Goal: Find specific page/section: Find specific page/section

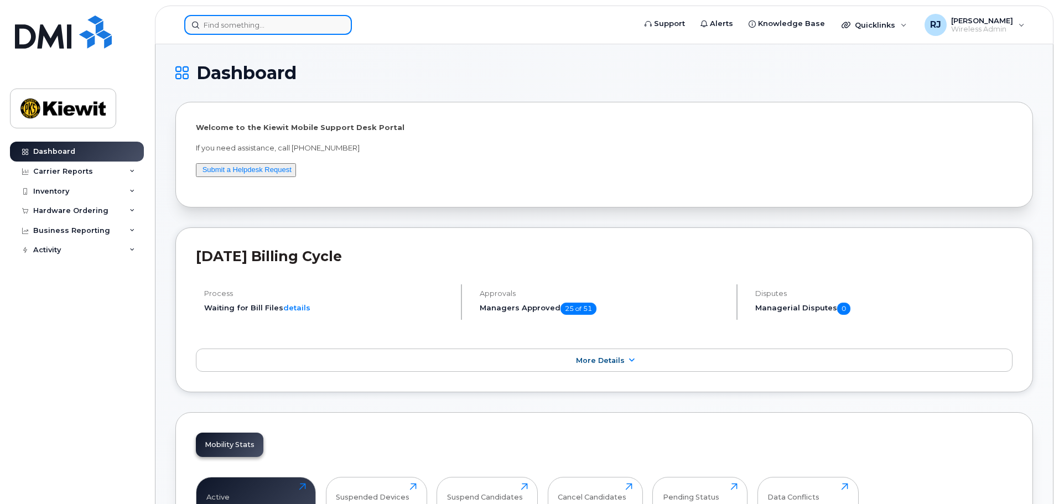
click at [244, 23] on input at bounding box center [268, 25] width 168 height 20
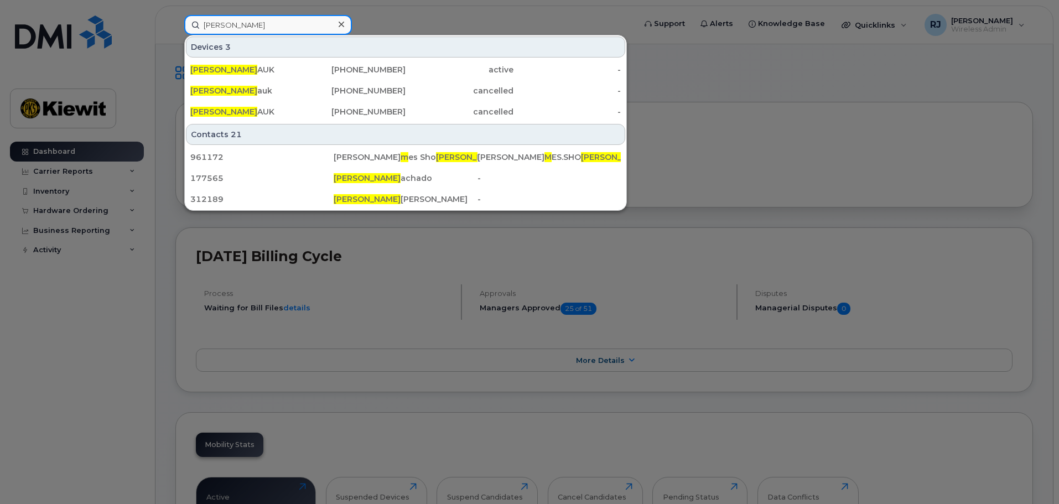
type input "[PERSON_NAME]"
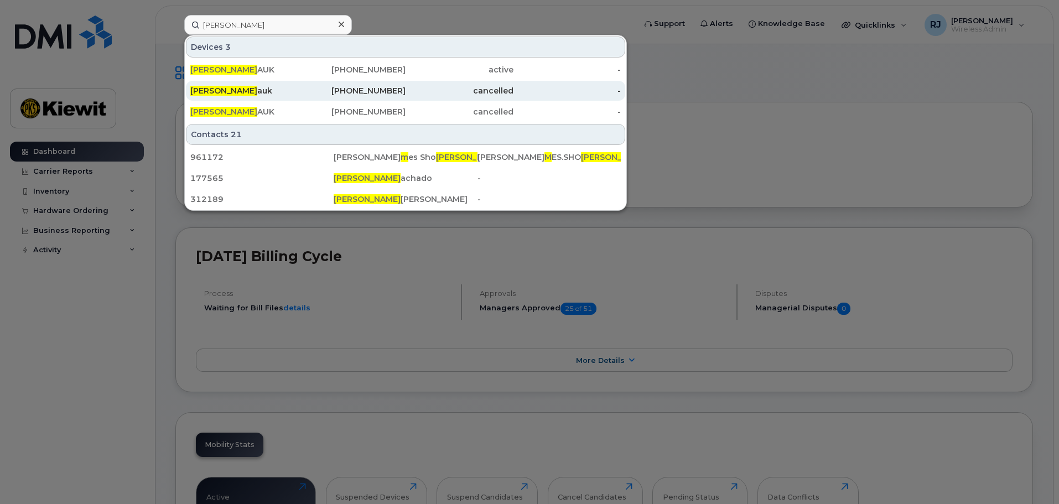
click at [367, 91] on div "[PHONE_NUMBER]" at bounding box center [352, 90] width 108 height 11
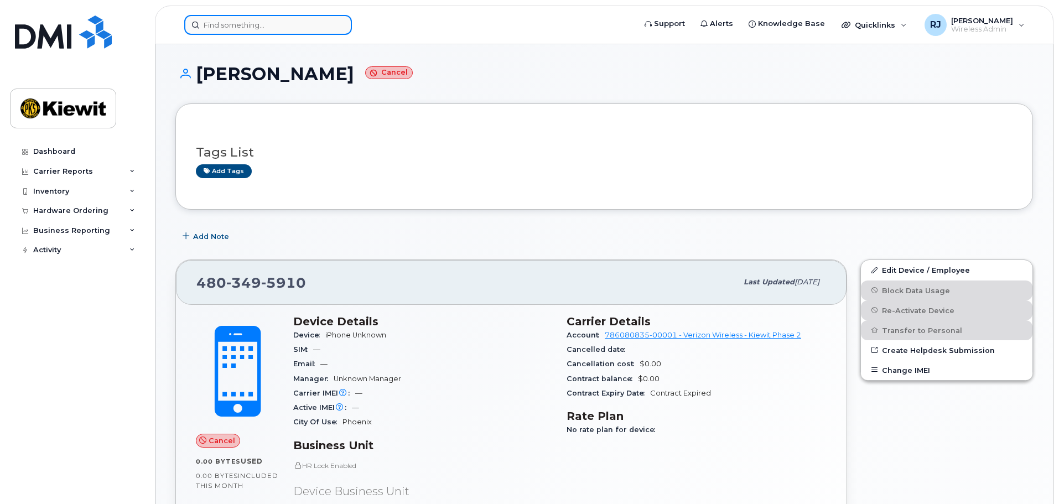
click at [293, 34] on input at bounding box center [268, 25] width 168 height 20
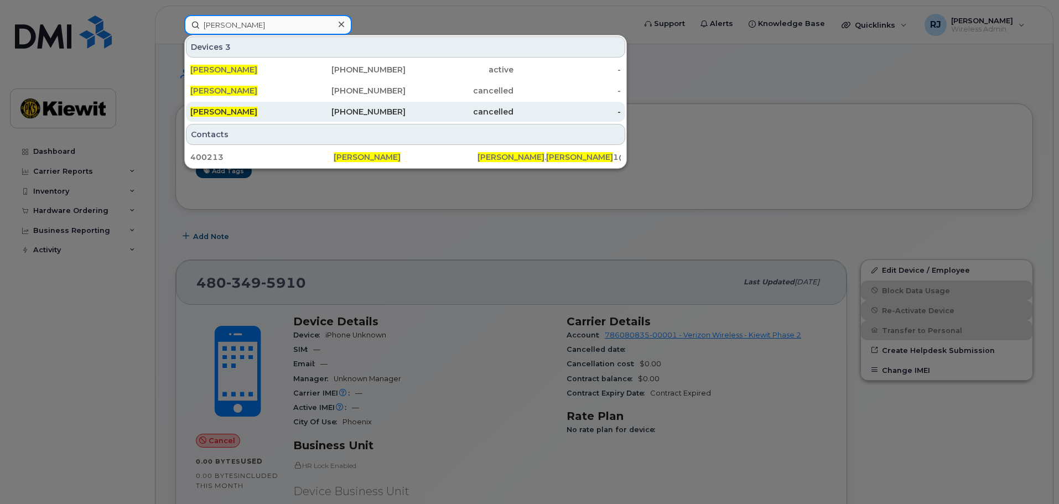
type input "[PERSON_NAME]"
click at [254, 104] on div "[PERSON_NAME]" at bounding box center [244, 112] width 108 height 20
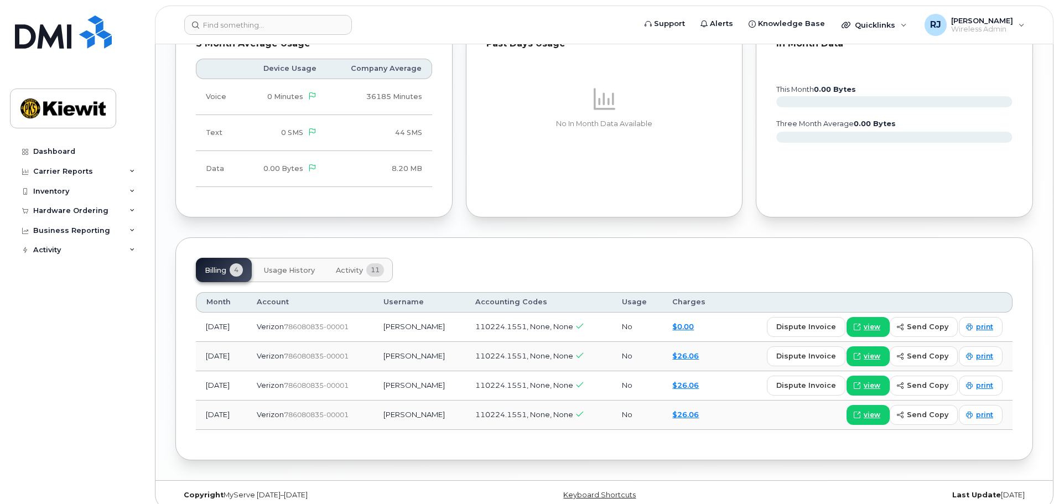
scroll to position [1111, 0]
click at [287, 265] on span "Usage History" at bounding box center [289, 269] width 51 height 9
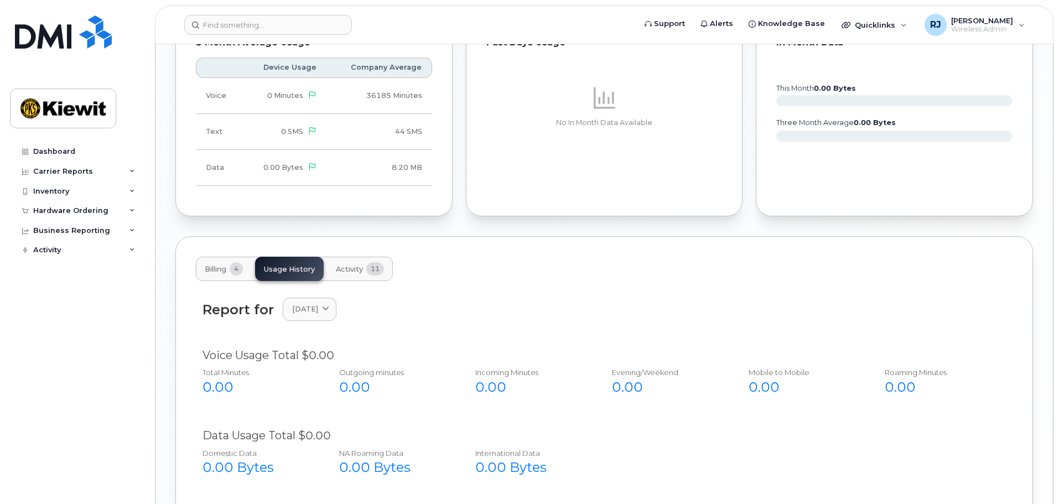
click at [355, 265] on span "Activity" at bounding box center [349, 269] width 27 height 9
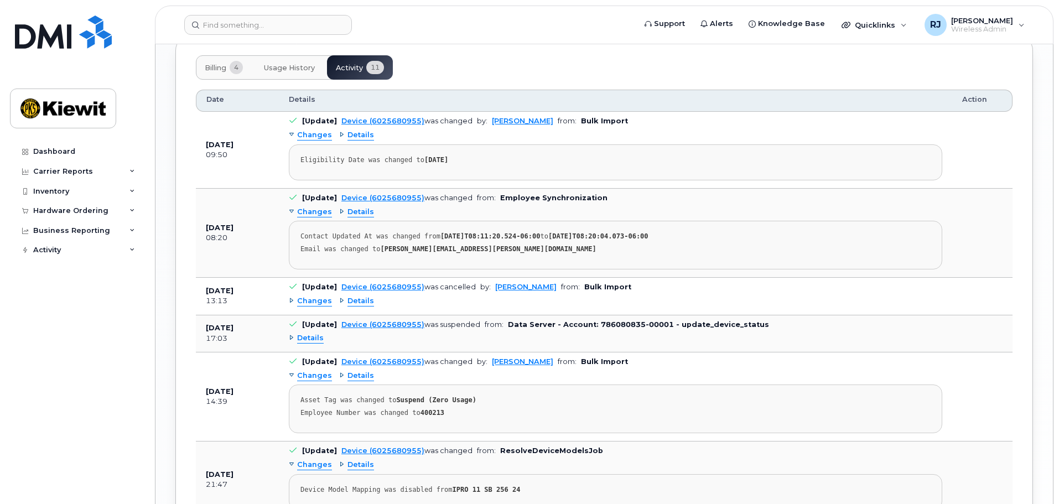
scroll to position [1333, 0]
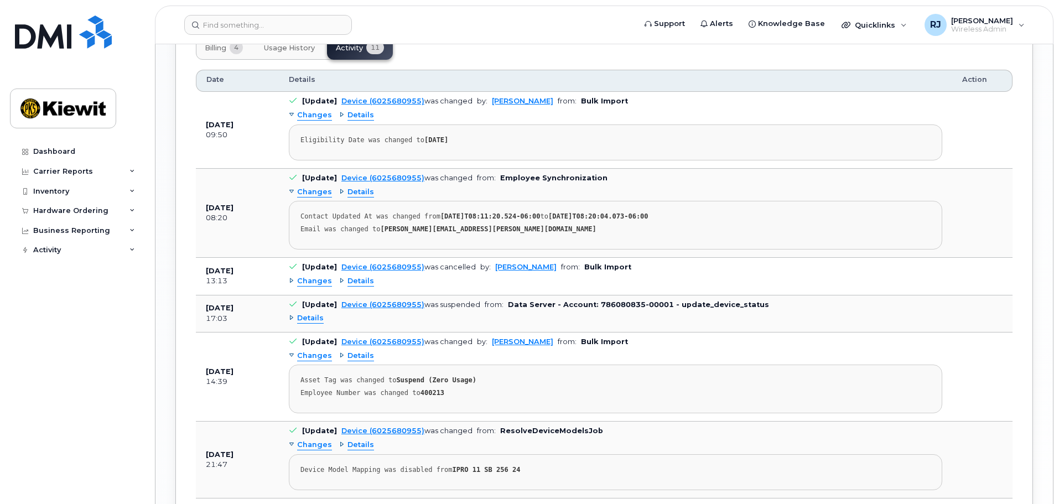
click at [291, 276] on div "Changes" at bounding box center [310, 281] width 43 height 11
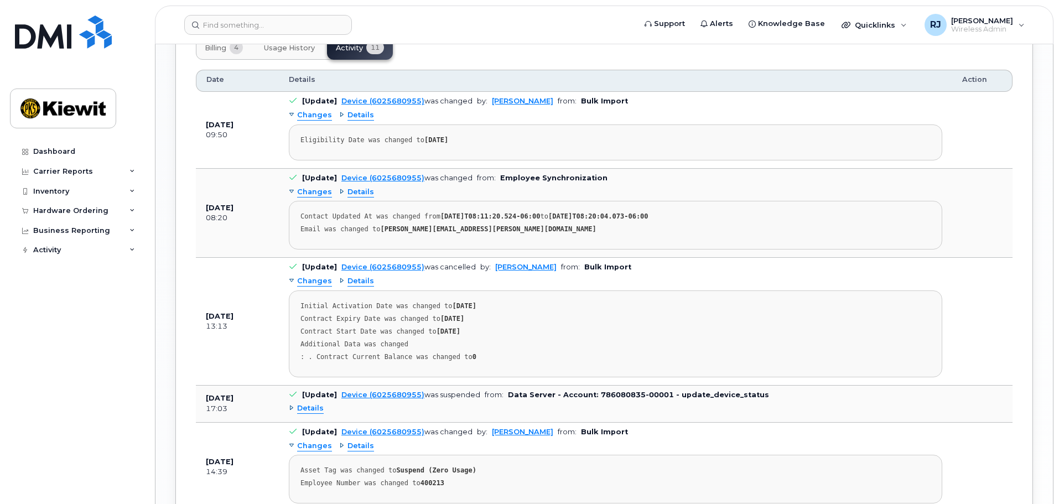
click at [340, 276] on div "Details" at bounding box center [356, 281] width 35 height 11
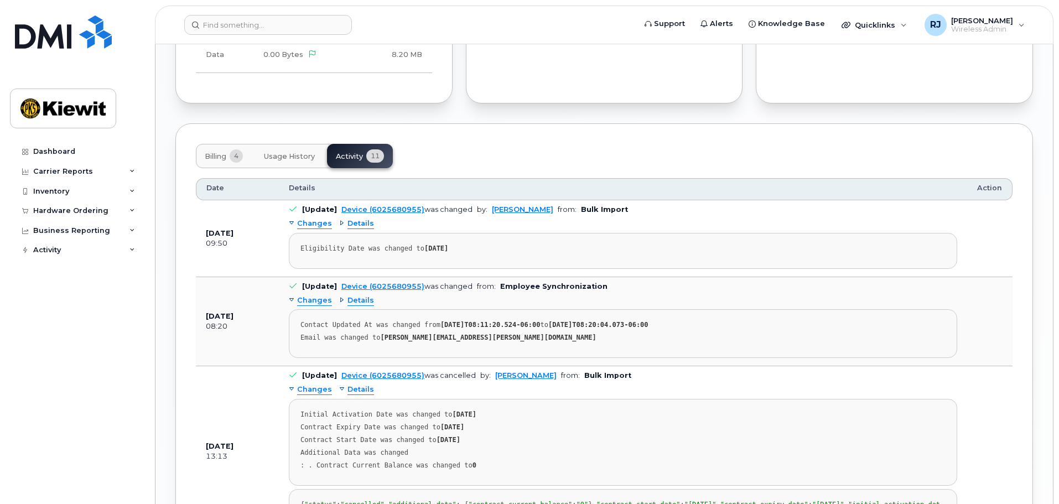
scroll to position [1222, 0]
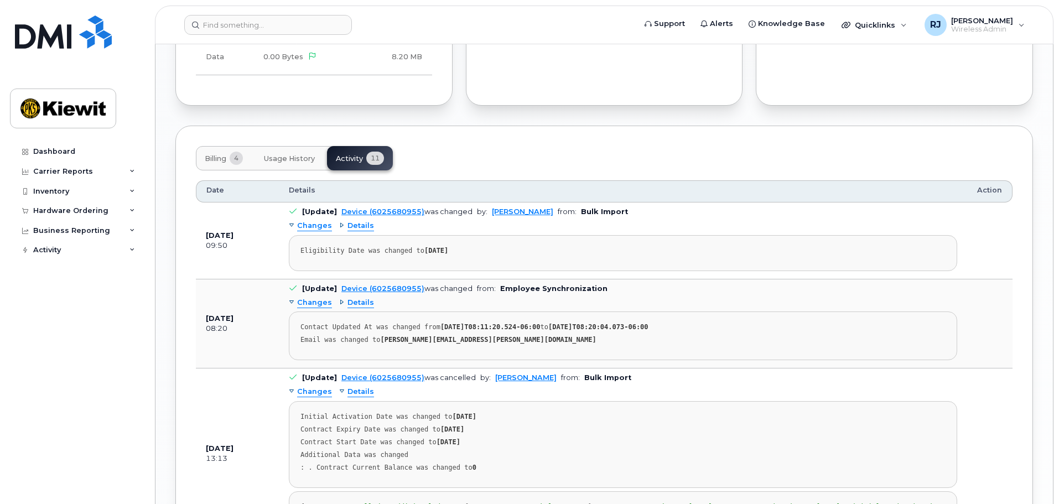
click at [292, 298] on div "Changes" at bounding box center [310, 303] width 43 height 11
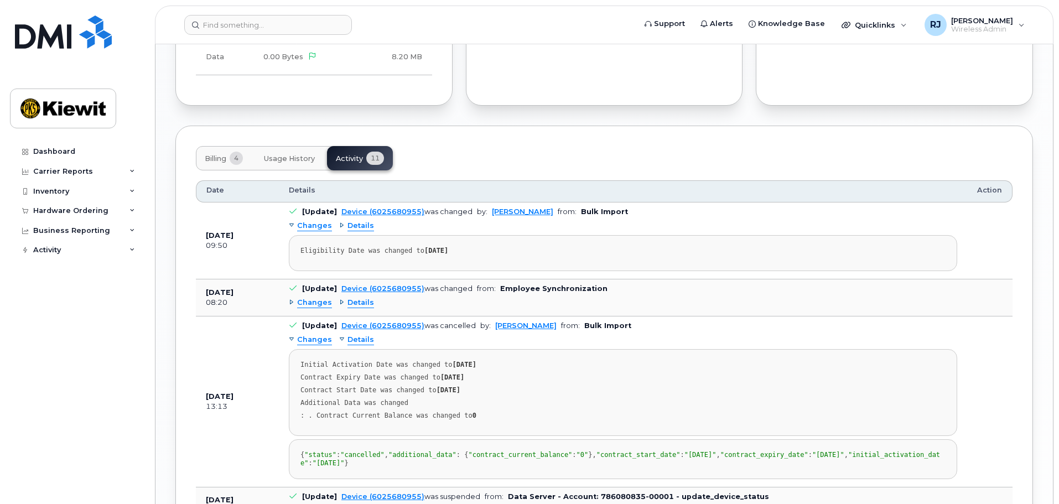
click at [292, 298] on div "Changes" at bounding box center [310, 303] width 43 height 11
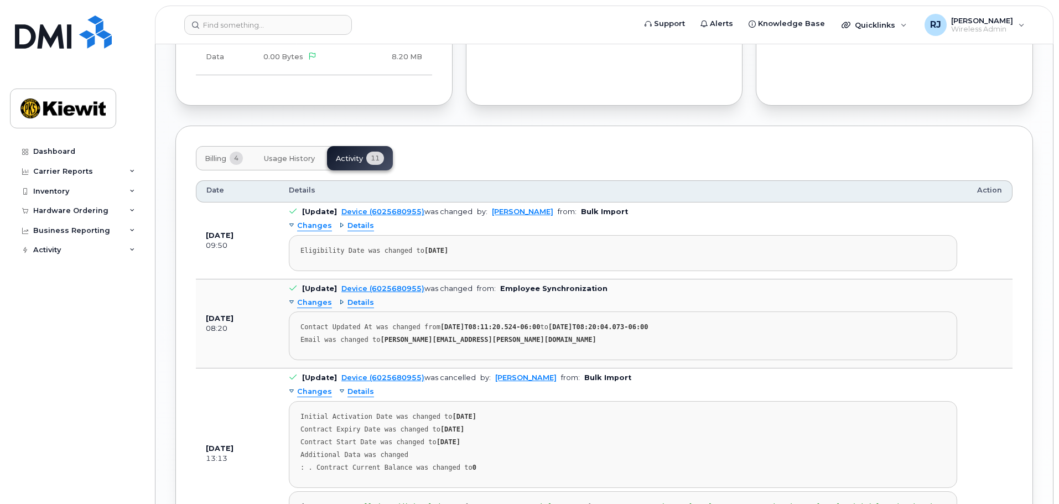
click at [339, 298] on div "Details" at bounding box center [356, 303] width 35 height 11
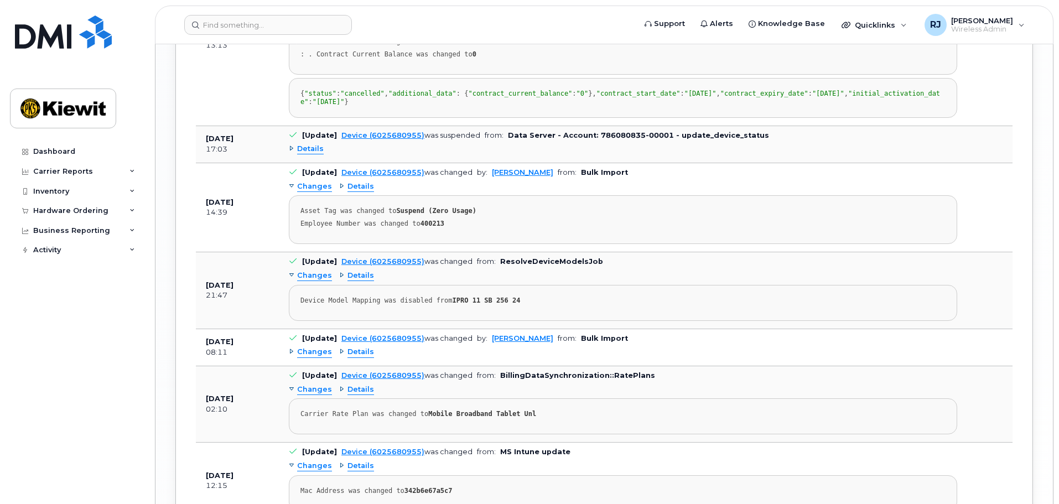
scroll to position [1720, 0]
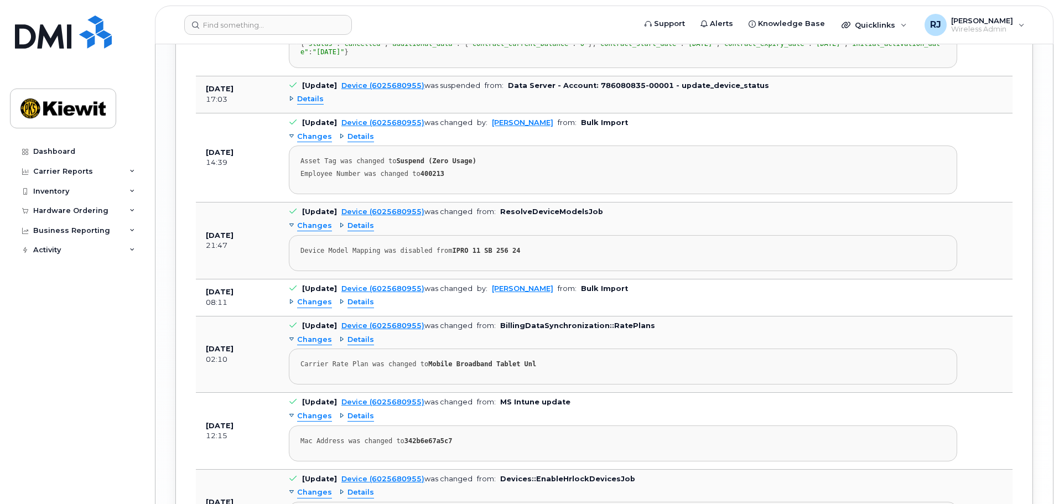
click at [291, 308] on div "Changes" at bounding box center [310, 302] width 43 height 11
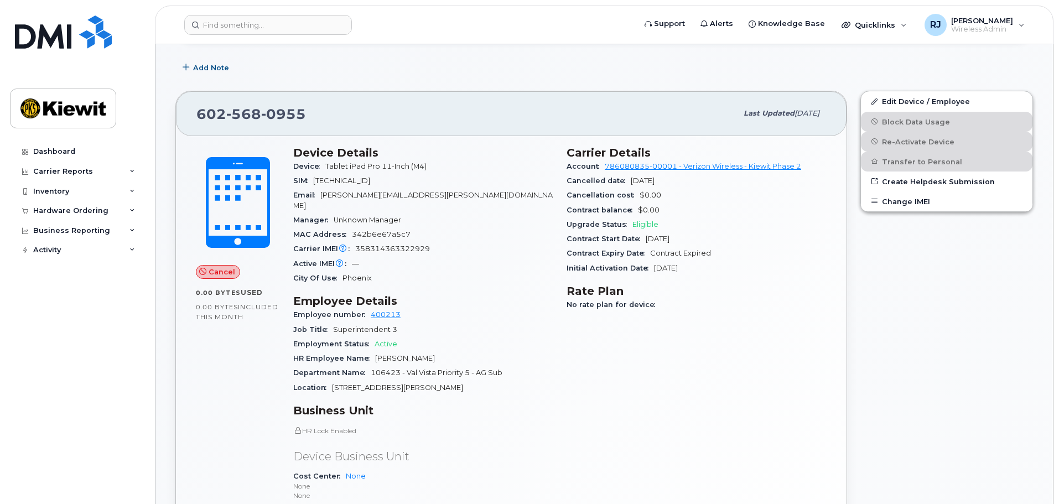
scroll to position [244, 0]
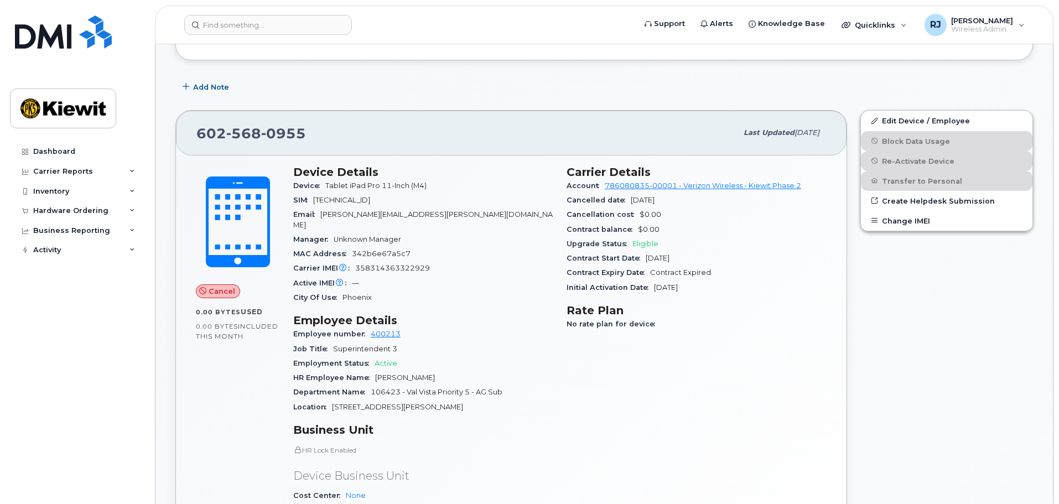
click at [210, 291] on span "Cancel" at bounding box center [222, 291] width 27 height 11
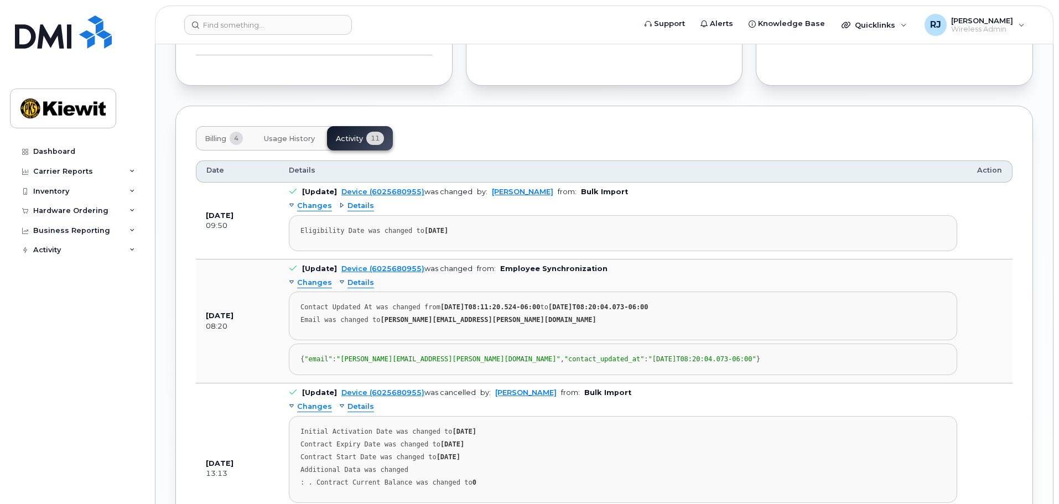
scroll to position [1240, 0]
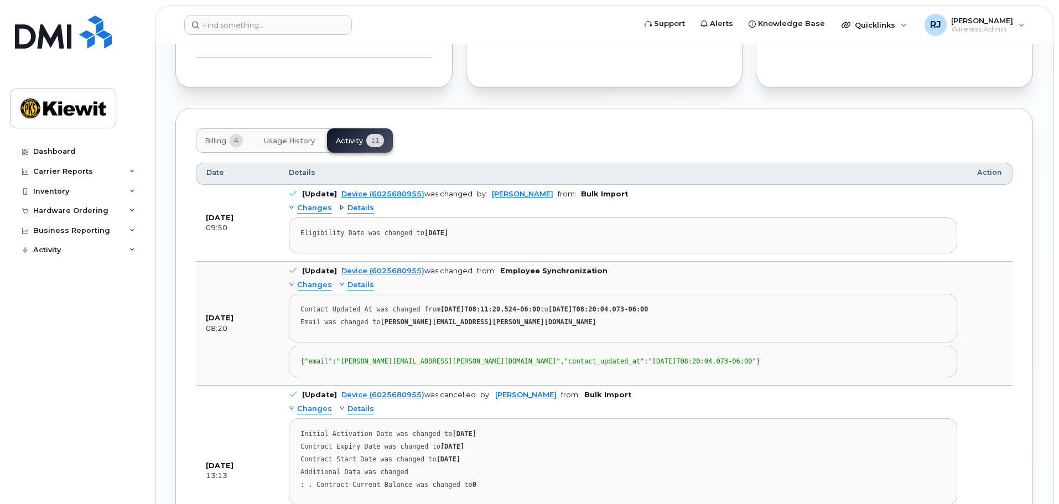
click at [219, 137] on span "Billing" at bounding box center [216, 141] width 22 height 9
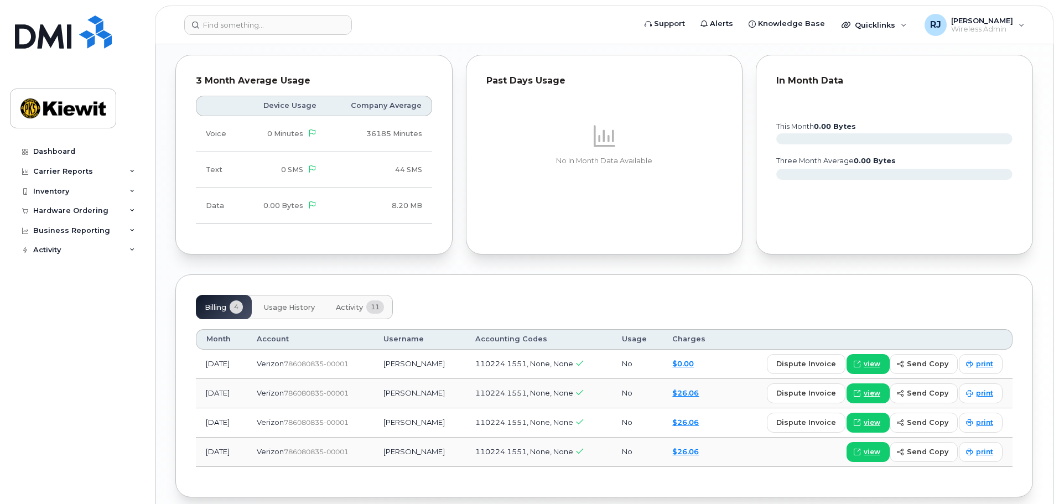
scroll to position [1056, 0]
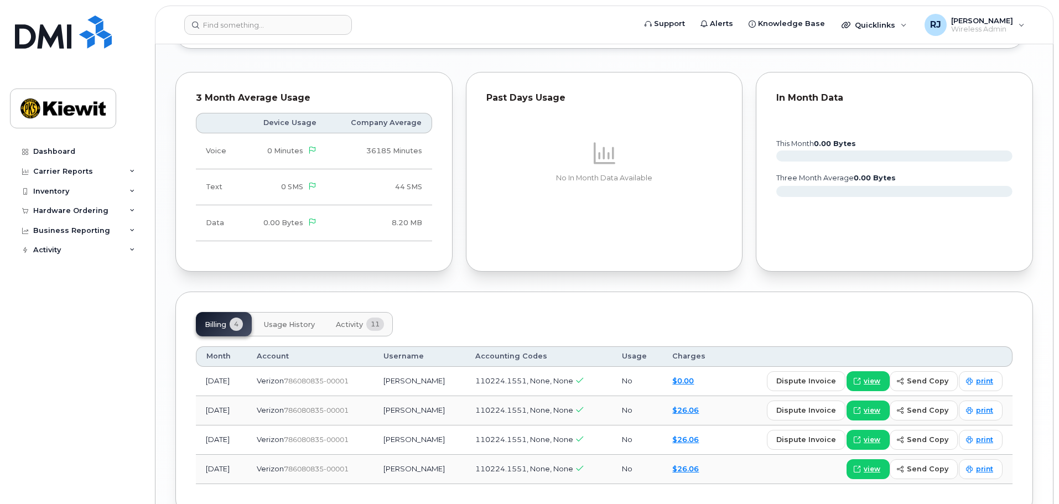
click at [292, 321] on button "Usage History" at bounding box center [289, 324] width 69 height 24
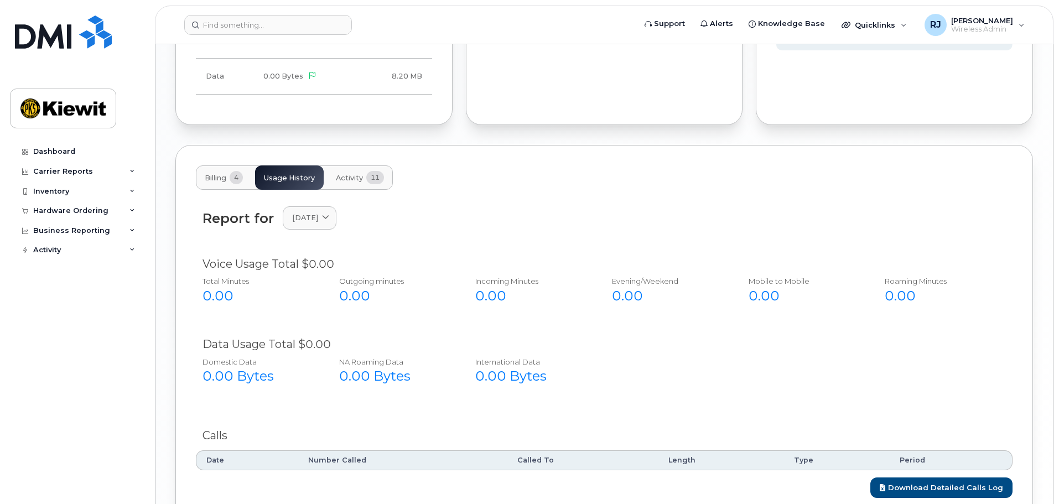
scroll to position [1222, 0]
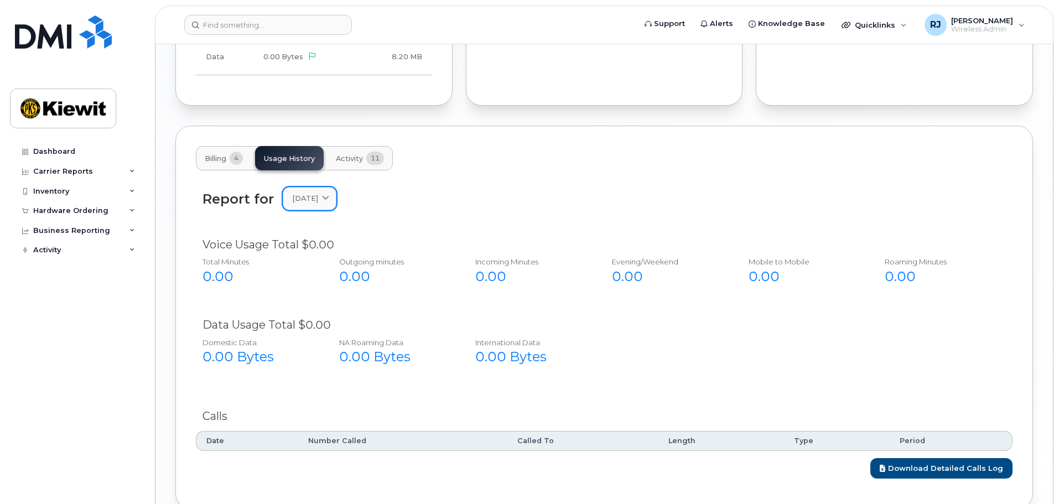
click at [330, 193] on span at bounding box center [325, 198] width 11 height 11
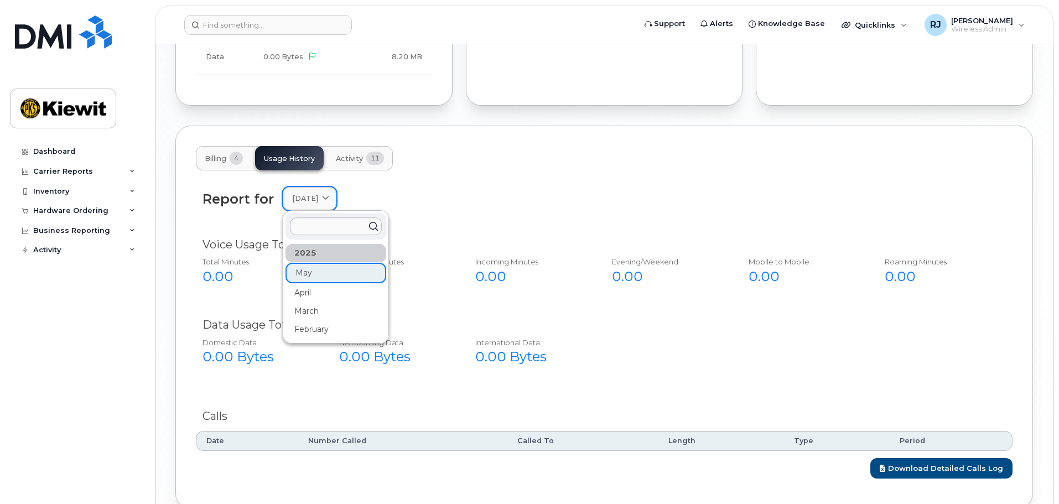
click at [330, 193] on span at bounding box center [325, 198] width 11 height 11
click at [456, 198] on div "Report for May 2025 2025 May April March February" at bounding box center [605, 198] width 804 height 23
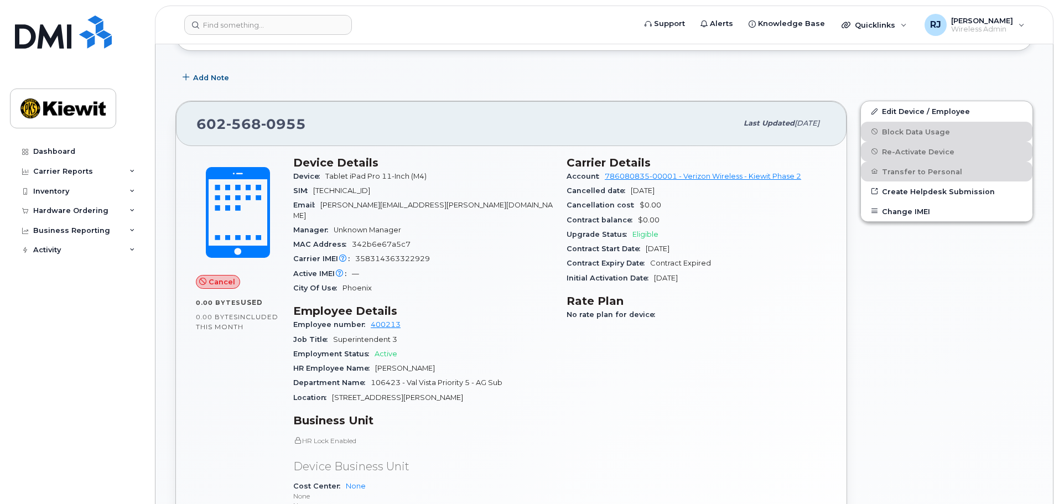
scroll to position [60, 0]
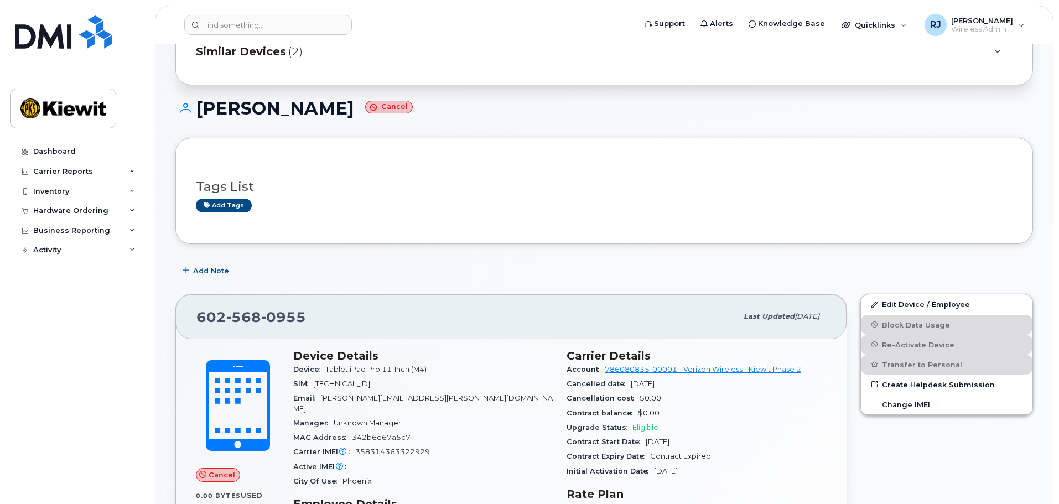
click at [219, 14] on header "Support Alerts Knowledge Base Quicklinks Suspend / Cancel Device Change SIM Car…" at bounding box center [604, 25] width 899 height 39
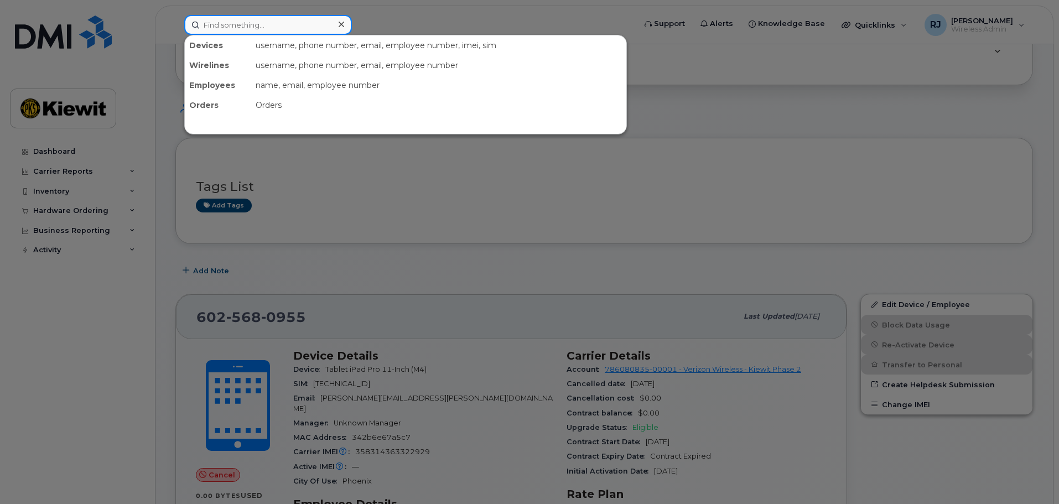
click at [224, 25] on input at bounding box center [268, 25] width 168 height 20
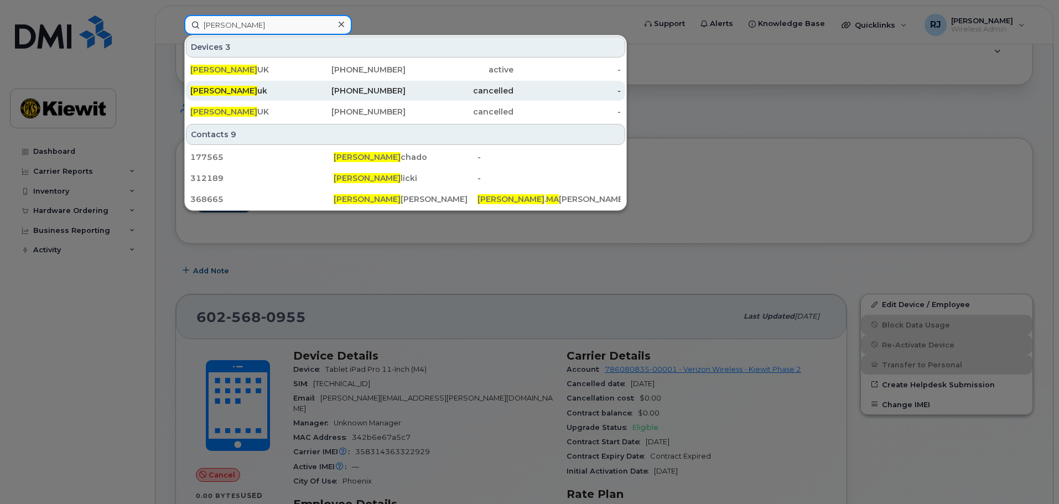
type input "[PERSON_NAME]"
click at [220, 94] on span "Walter Ma" at bounding box center [223, 91] width 67 height 10
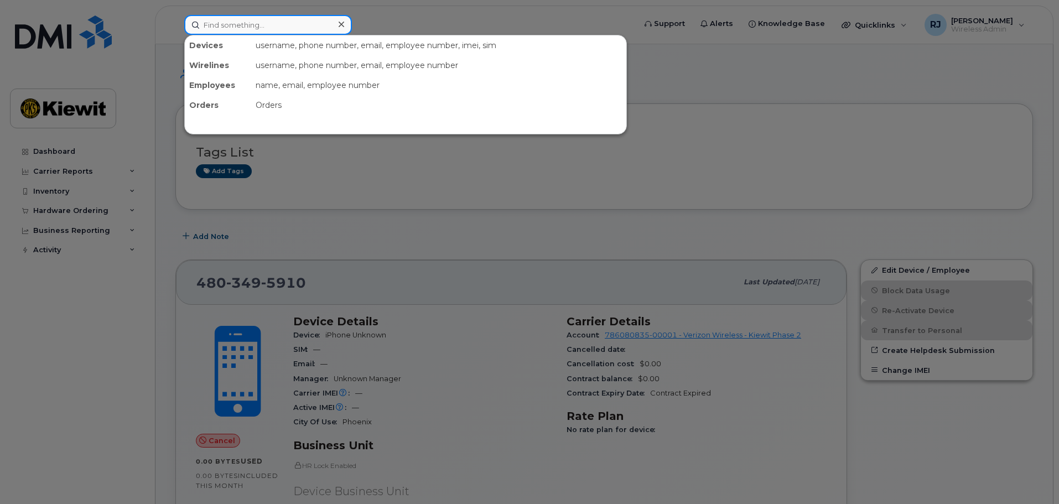
click at [252, 19] on input at bounding box center [268, 25] width 168 height 20
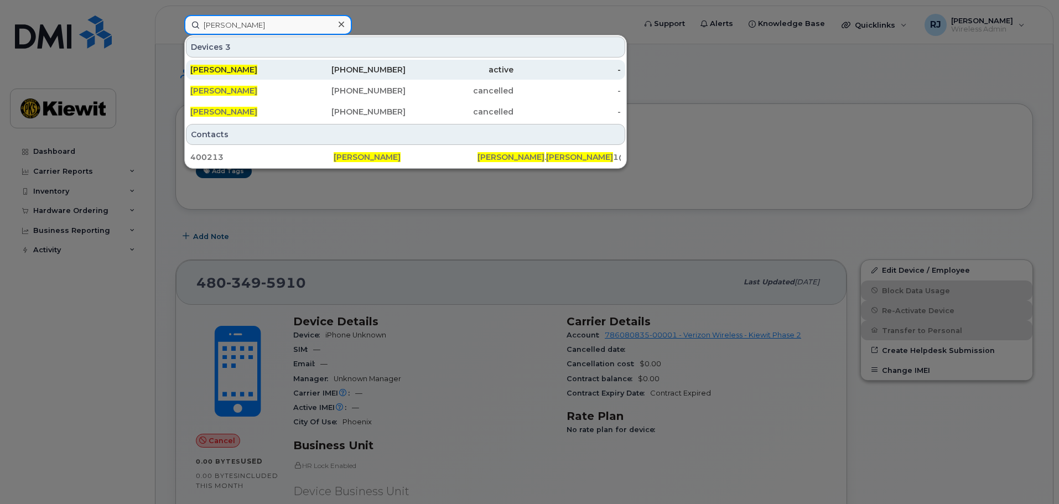
type input "[PERSON_NAME]"
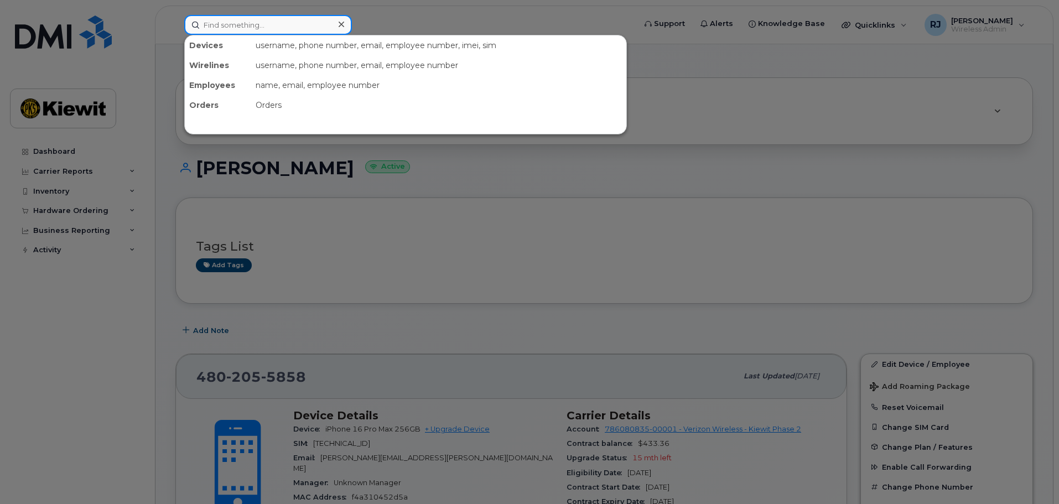
click at [247, 28] on input at bounding box center [268, 25] width 168 height 20
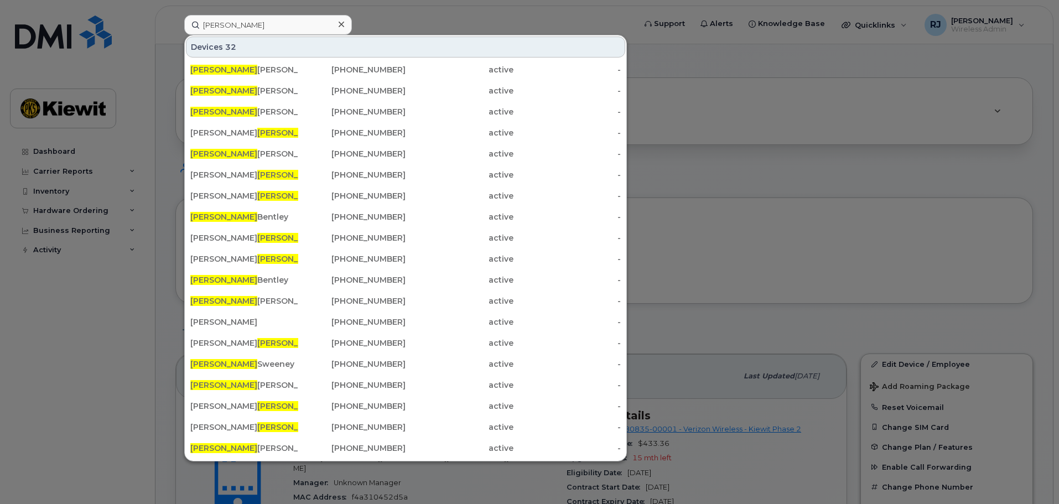
click at [710, 225] on div at bounding box center [529, 252] width 1059 height 504
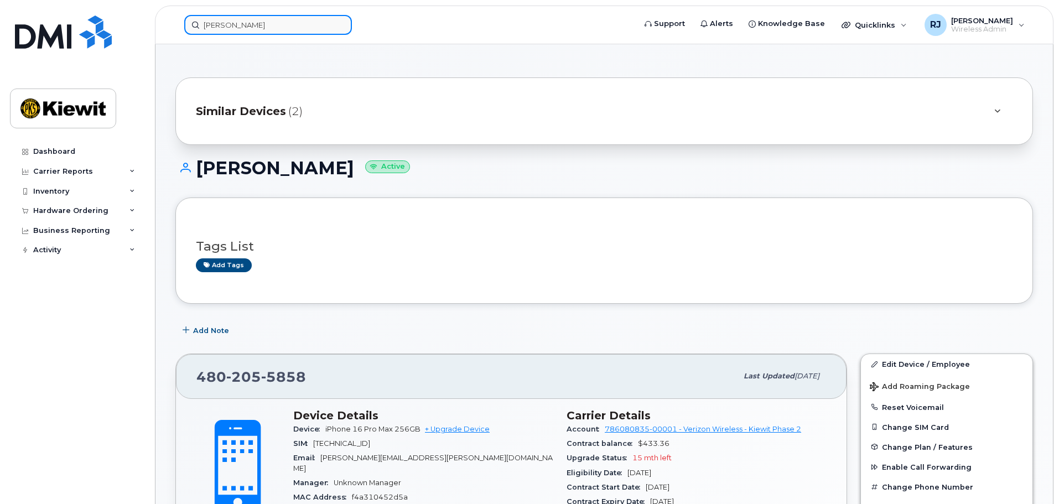
click at [237, 23] on input "[PERSON_NAME]" at bounding box center [268, 25] width 168 height 20
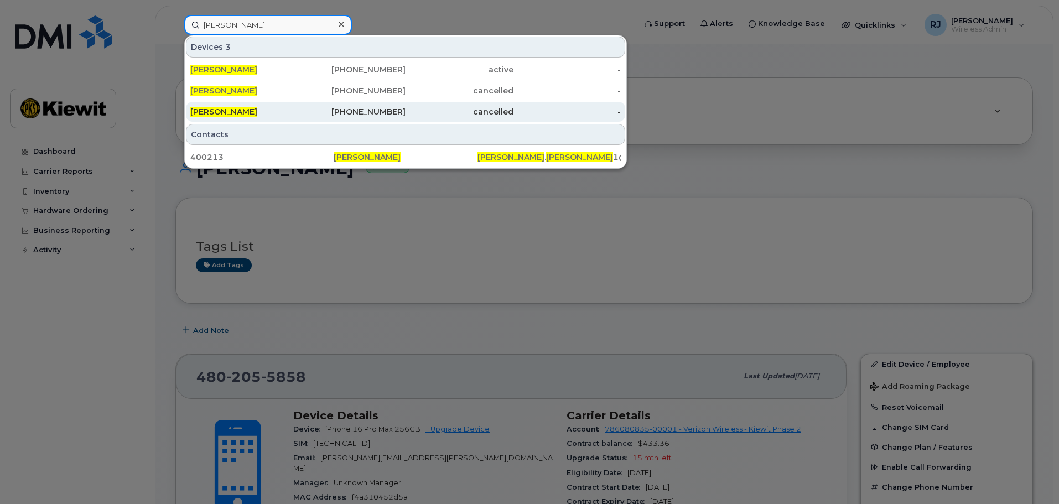
type input "[PERSON_NAME]"
click at [318, 108] on div "[PHONE_NUMBER]" at bounding box center [352, 111] width 108 height 11
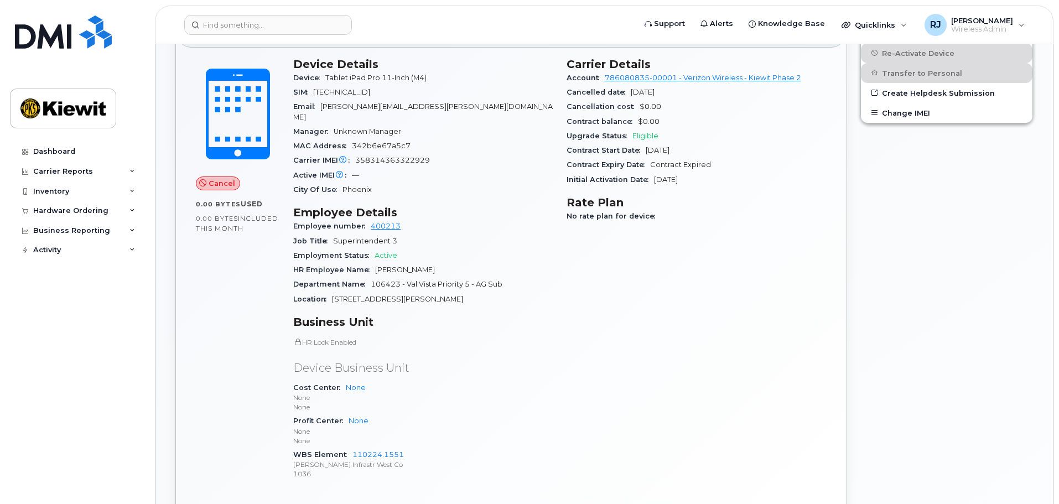
scroll to position [281, 0]
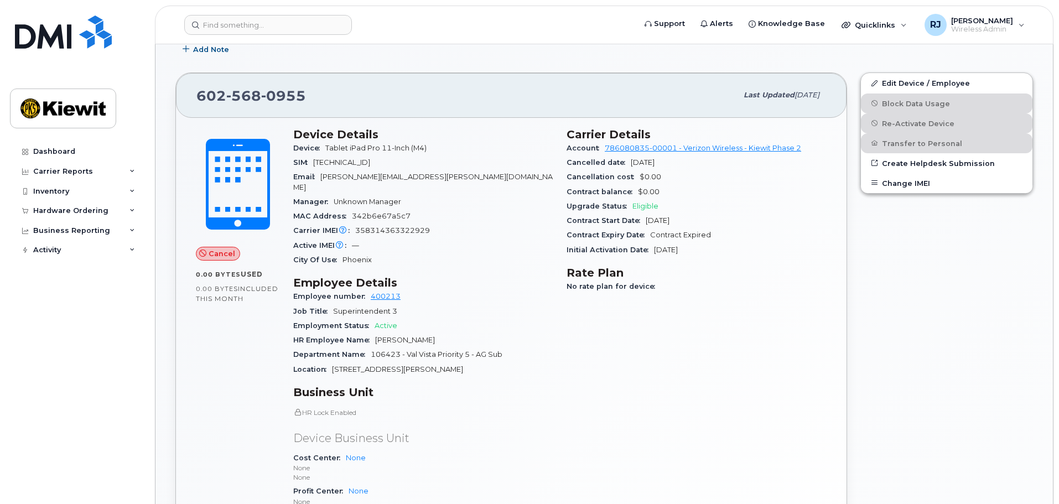
click at [214, 257] on span "Cancel" at bounding box center [222, 254] width 27 height 11
click at [644, 206] on span "Eligible" at bounding box center [646, 206] width 26 height 8
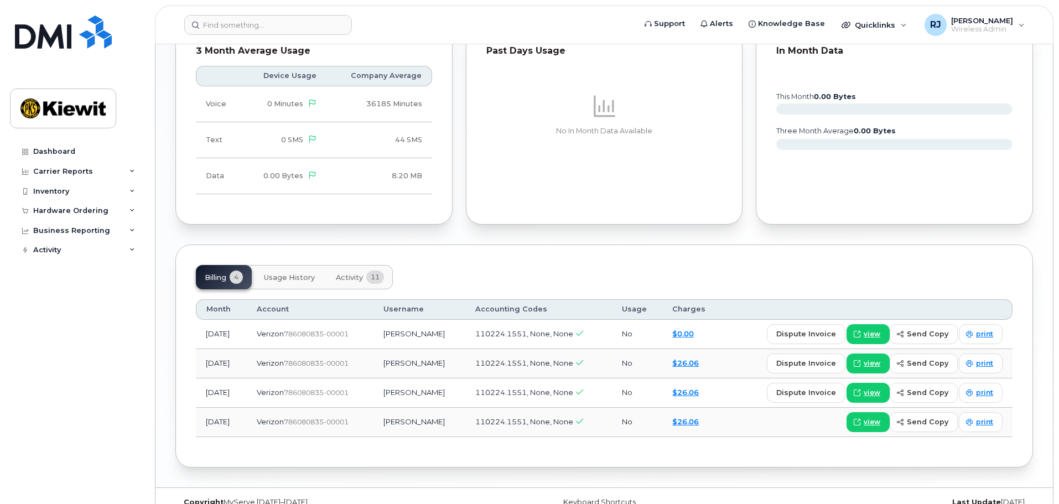
scroll to position [1111, 0]
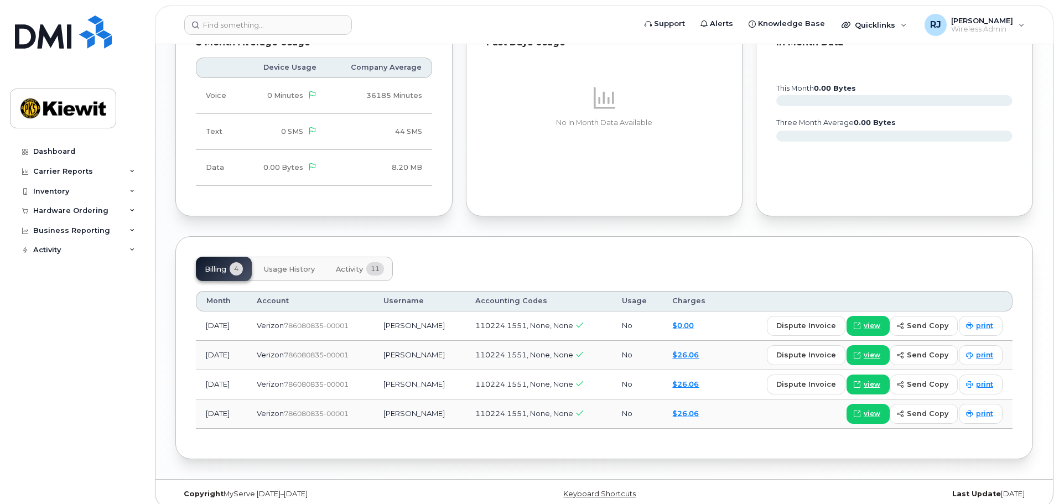
click at [293, 265] on span "Usage History" at bounding box center [289, 269] width 51 height 9
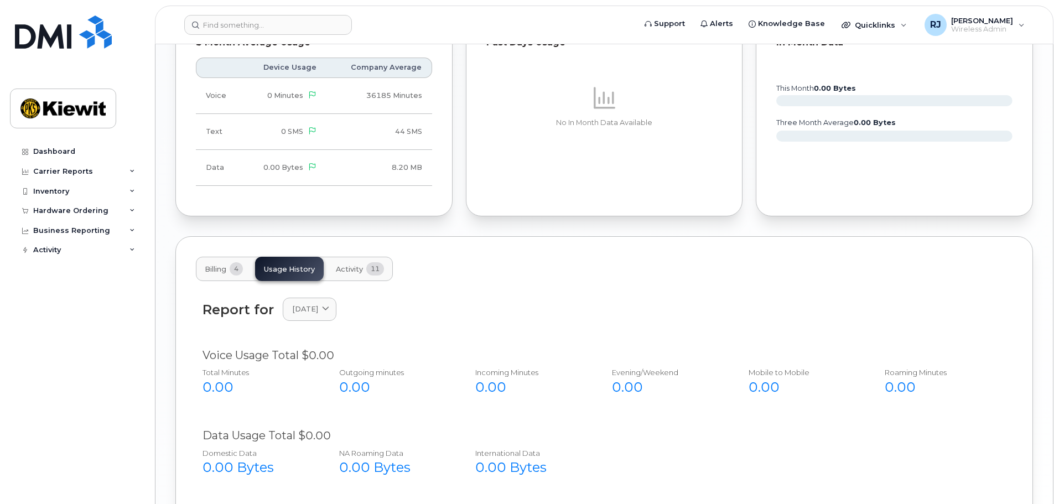
click at [360, 265] on span "Activity" at bounding box center [349, 269] width 27 height 9
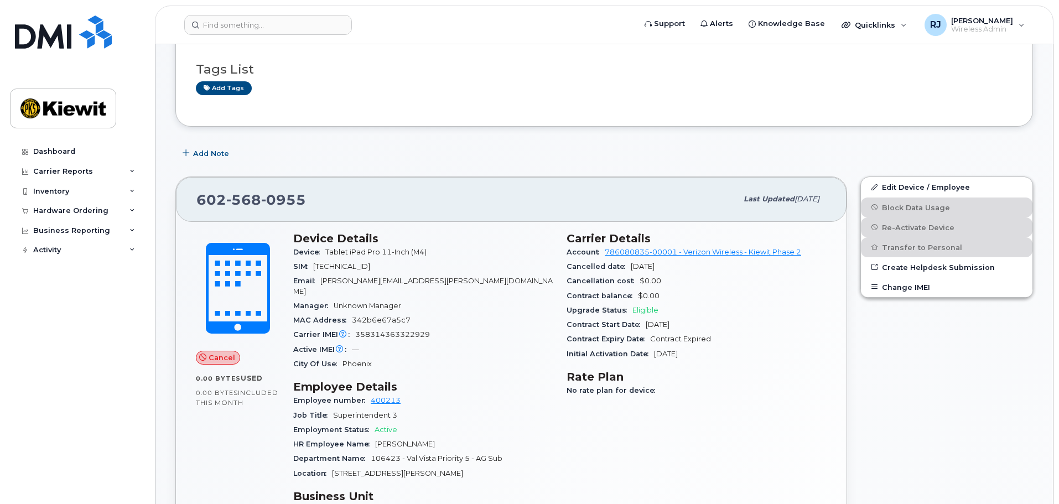
scroll to position [226, 0]
